Goal: Information Seeking & Learning: Learn about a topic

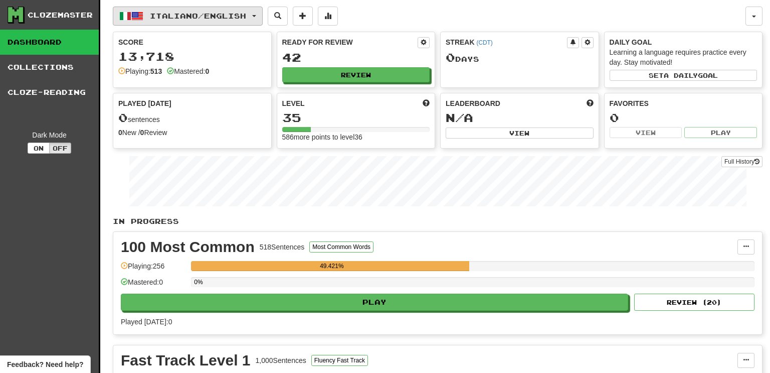
click at [188, 20] on button "Italiano / English" at bounding box center [188, 16] width 150 height 19
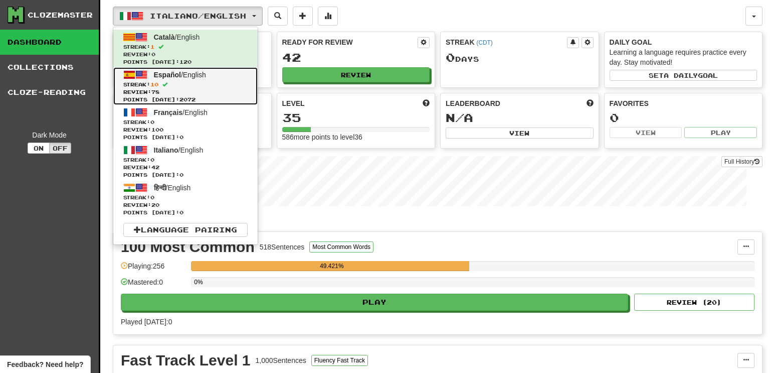
click at [195, 79] on link "Español / English Streak: 10 Review: 78 Points today: 2072" at bounding box center [185, 86] width 144 height 38
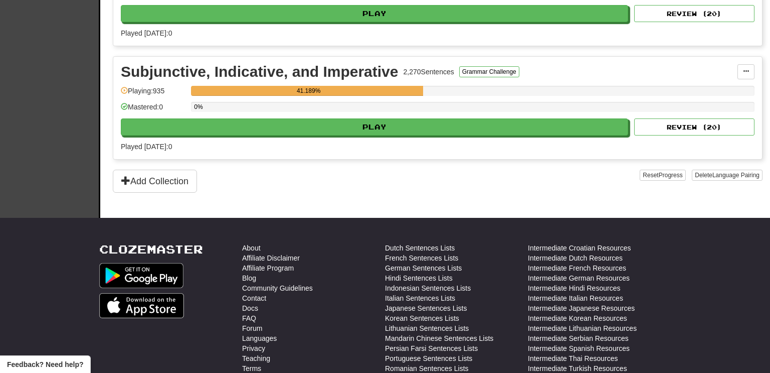
scroll to position [968, 0]
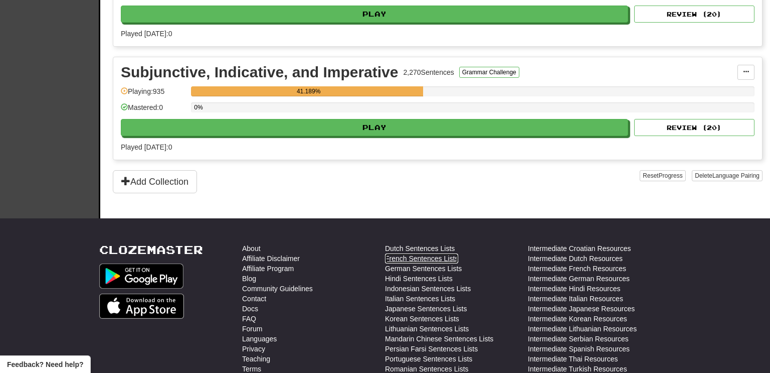
click at [441, 253] on link "French Sentences Lists" at bounding box center [421, 258] width 73 height 10
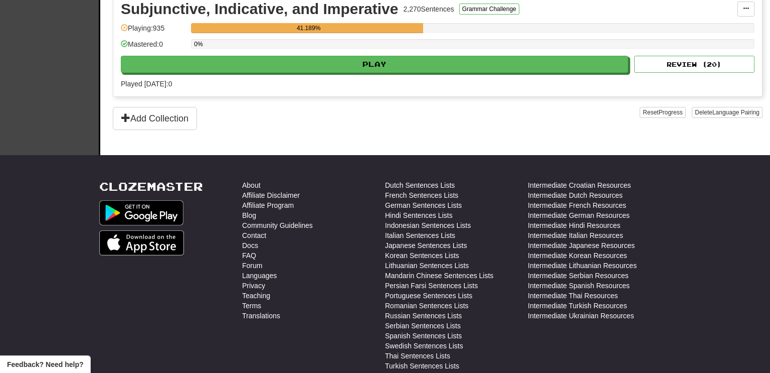
scroll to position [1139, 0]
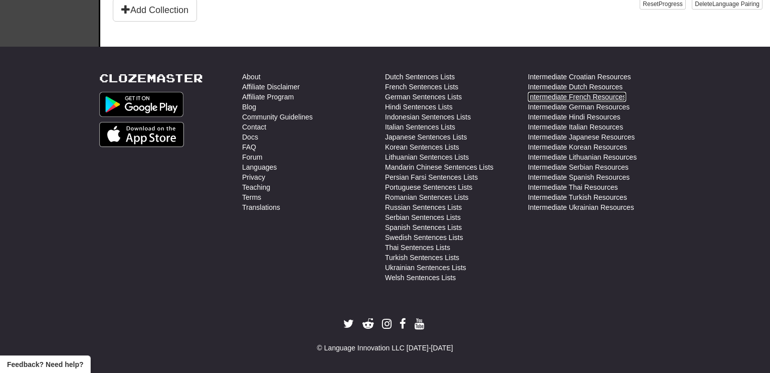
click at [591, 92] on link "Intermediate French Resources" at bounding box center [577, 97] width 98 height 10
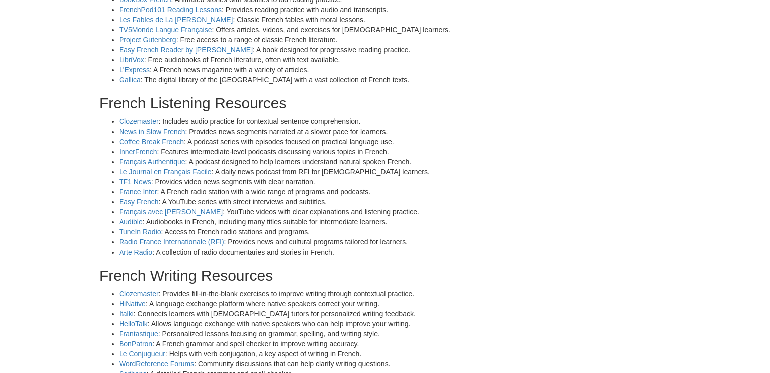
scroll to position [430, 0]
click at [132, 82] on link "Gallica" at bounding box center [130, 80] width 22 height 8
